Goal: Transaction & Acquisition: Purchase product/service

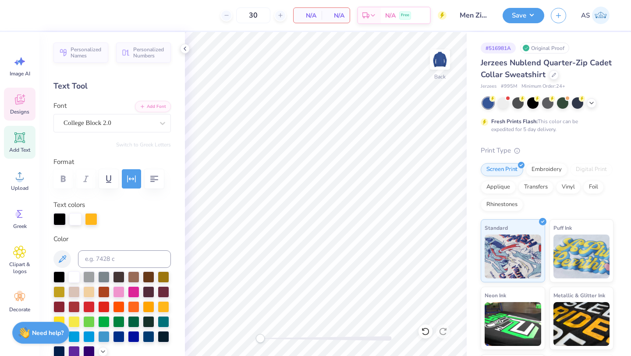
click at [23, 103] on icon at bounding box center [19, 100] width 8 height 7
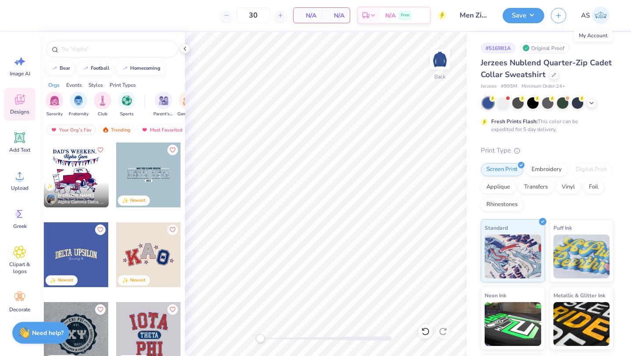
click at [604, 21] on img at bounding box center [601, 16] width 18 height 18
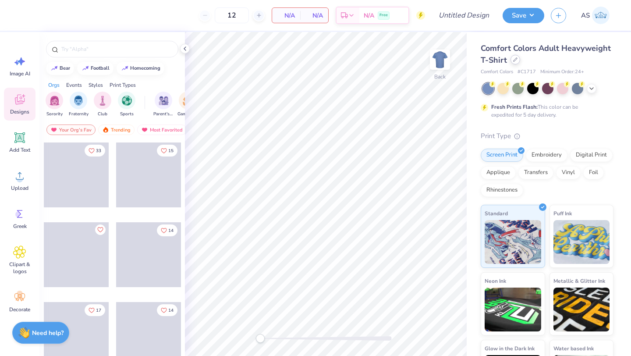
click at [517, 61] on icon at bounding box center [515, 59] width 4 height 4
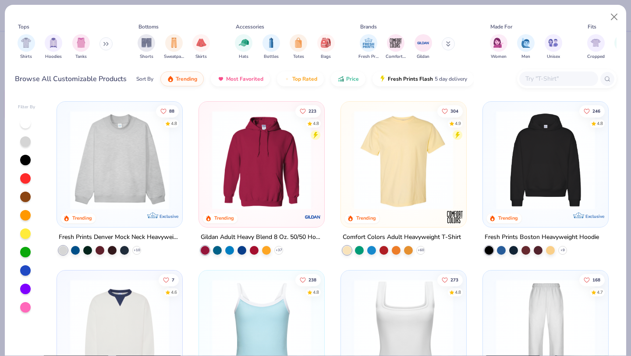
click at [558, 75] on input "text" at bounding box center [557, 79] width 67 height 10
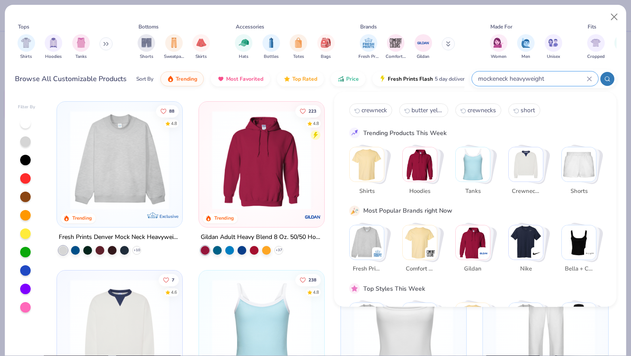
type input "mockeneck heavyweight"
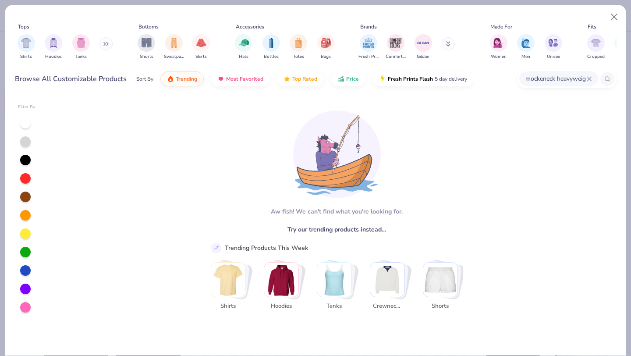
click at [543, 80] on input "mockeneck heavyweight" at bounding box center [555, 79] width 62 height 10
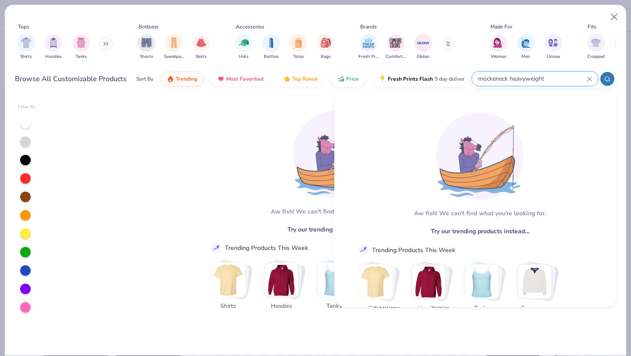
click at [484, 78] on input "mockeneck heavyweight" at bounding box center [531, 79] width 109 height 10
click at [491, 77] on input "mockeneck heavyweight" at bounding box center [531, 79] width 109 height 10
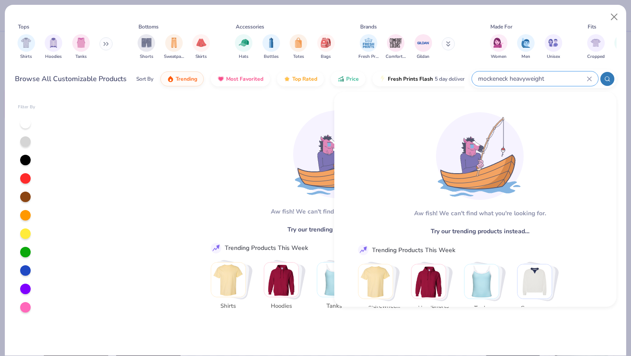
click at [505, 77] on input "mockeneck heavyweight" at bounding box center [531, 79] width 109 height 10
click at [507, 78] on input "mockeneck heavyweight" at bounding box center [531, 79] width 109 height 10
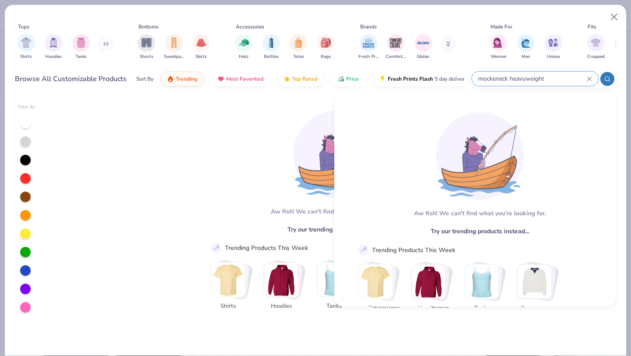
click at [504, 123] on img at bounding box center [480, 156] width 88 height 88
click at [550, 81] on input "mockeneck heavyweight" at bounding box center [531, 79] width 109 height 10
click at [512, 79] on input "mockeneck heavyweight" at bounding box center [531, 79] width 109 height 10
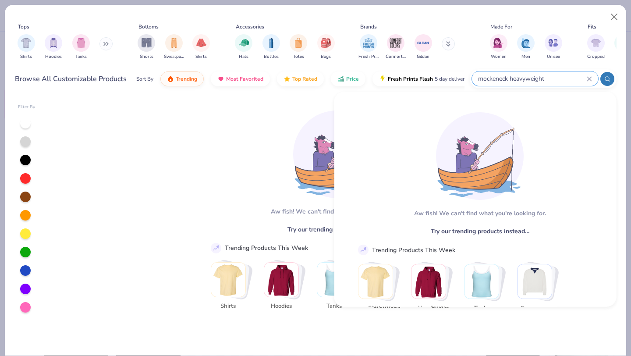
click at [507, 79] on input "mockeneck heavyweight" at bounding box center [531, 79] width 109 height 10
click at [507, 74] on input "mockeneck heavyweight" at bounding box center [531, 79] width 109 height 10
click at [588, 80] on icon at bounding box center [588, 78] width 5 height 5
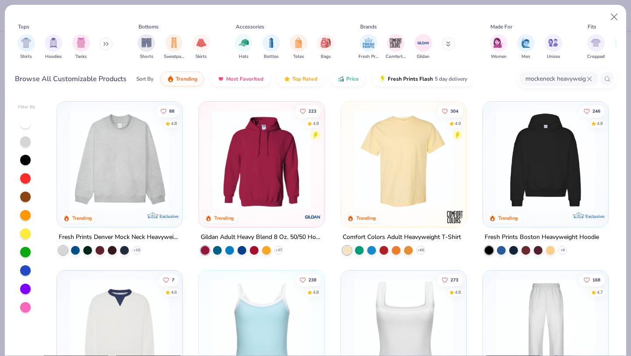
click at [589, 76] on icon at bounding box center [588, 78] width 5 height 5
type input "heavyweight"
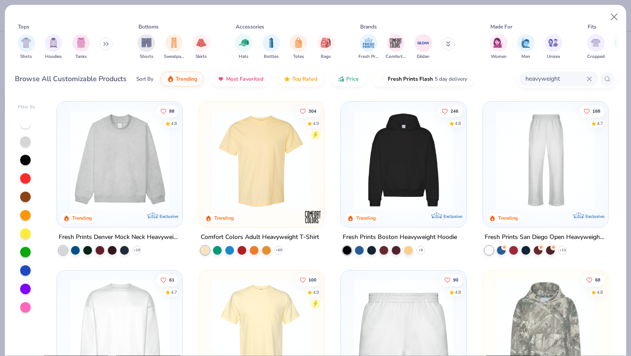
click at [117, 132] on img at bounding box center [120, 159] width 108 height 99
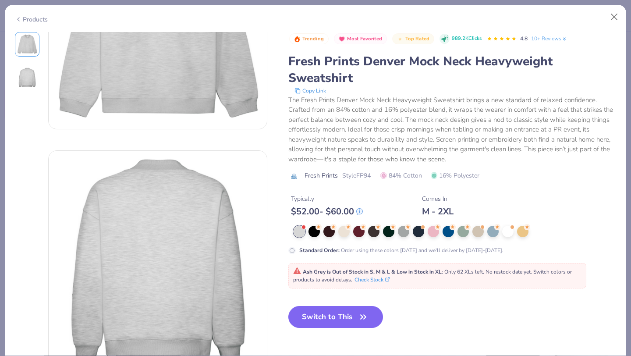
scroll to position [129, 0]
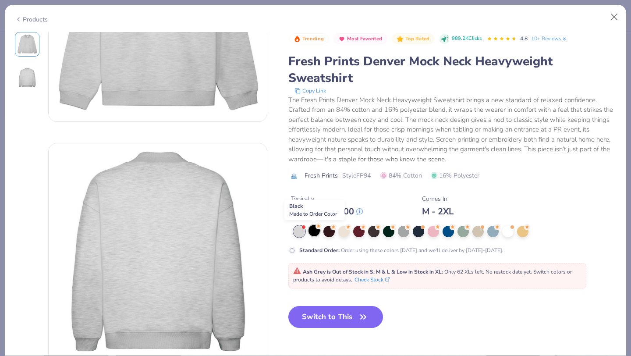
click at [316, 230] on div at bounding box center [313, 230] width 11 height 11
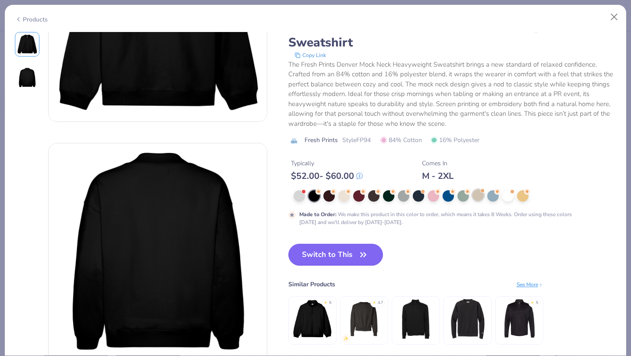
click at [475, 196] on div at bounding box center [477, 194] width 11 height 11
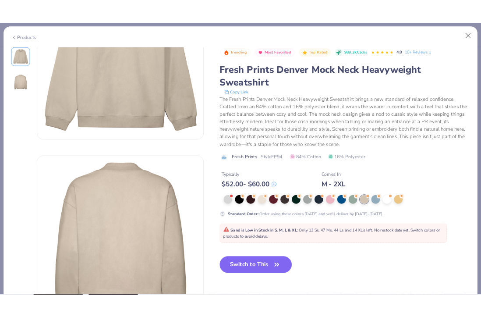
scroll to position [95, 0]
